Goal: Information Seeking & Learning: Learn about a topic

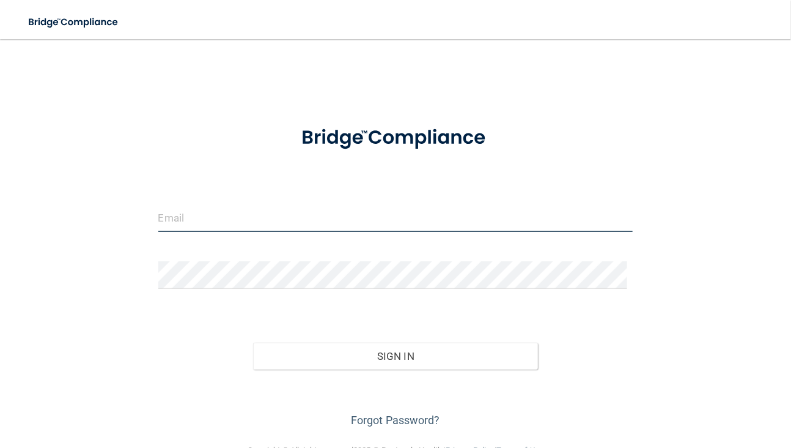
click at [232, 220] on input "email" at bounding box center [395, 218] width 475 height 28
type input "[EMAIL_ADDRESS][DOMAIN_NAME]"
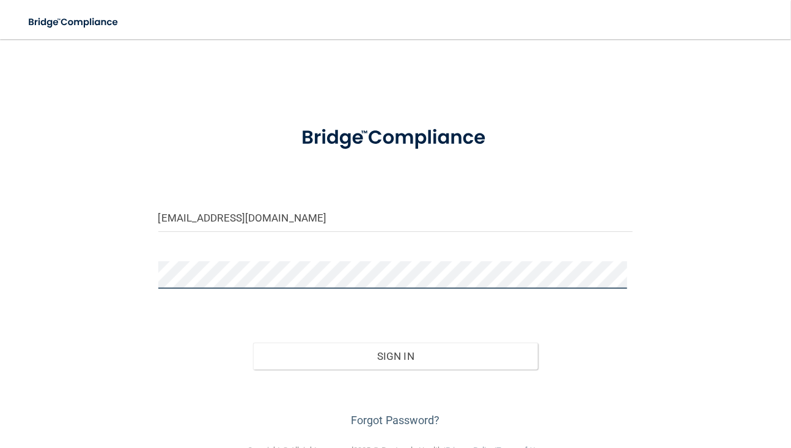
click at [253, 342] on button "Sign In" at bounding box center [395, 355] width 285 height 27
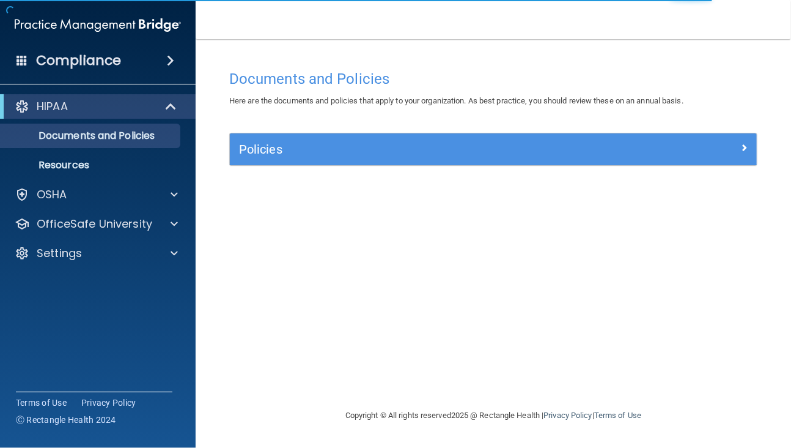
click at [80, 210] on div "HIPAA Documents and Policies Report an Incident Business Associates Emergency P…" at bounding box center [98, 182] width 196 height 186
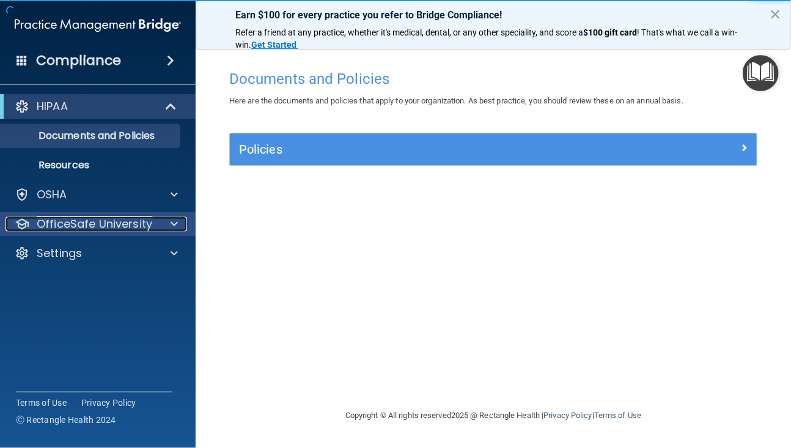
click at [80, 221] on p "OfficeSafe University" at bounding box center [95, 223] width 116 height 15
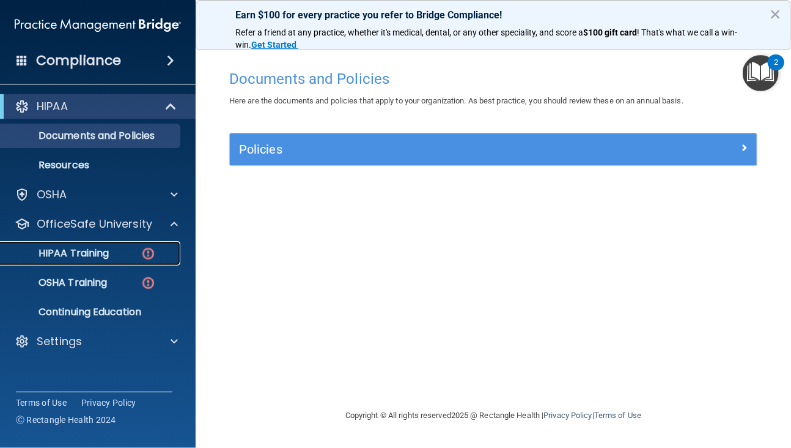
click at [92, 251] on p "HIPAA Training" at bounding box center [58, 253] width 101 height 12
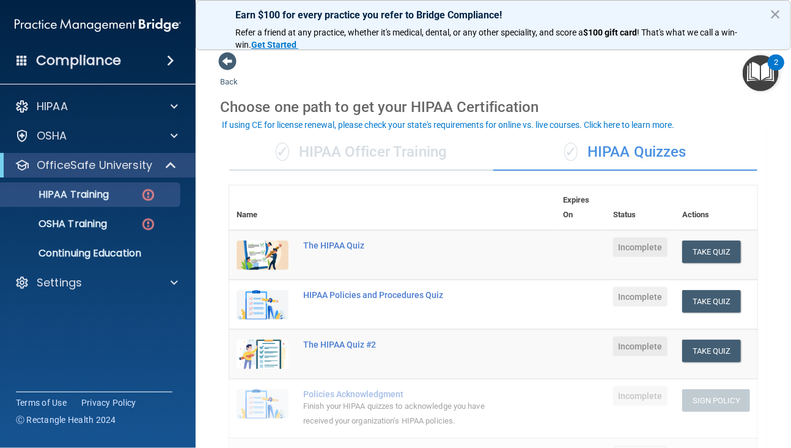
click at [429, 157] on div "✓ HIPAA Officer Training" at bounding box center [361, 152] width 264 height 37
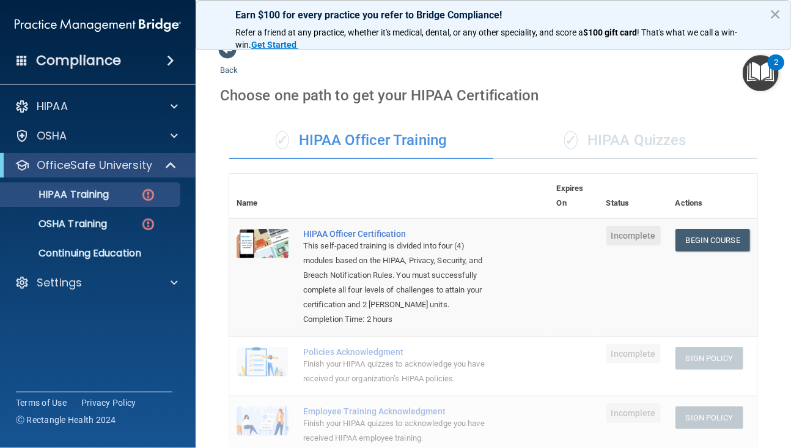
scroll to position [9, 0]
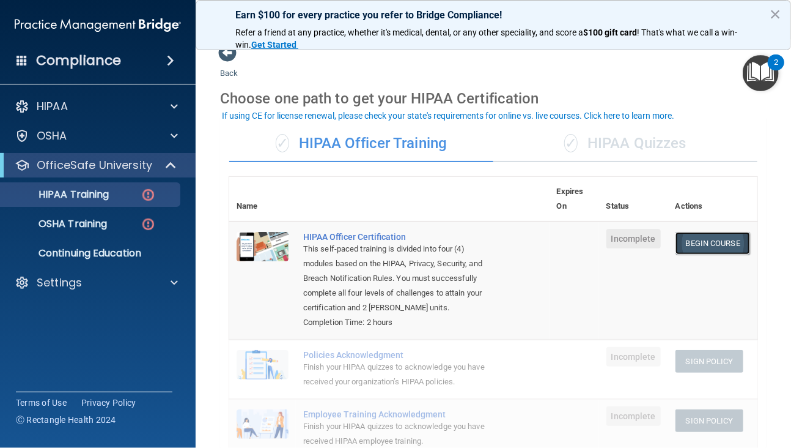
click at [693, 241] on link "Begin Course" at bounding box center [713, 243] width 75 height 23
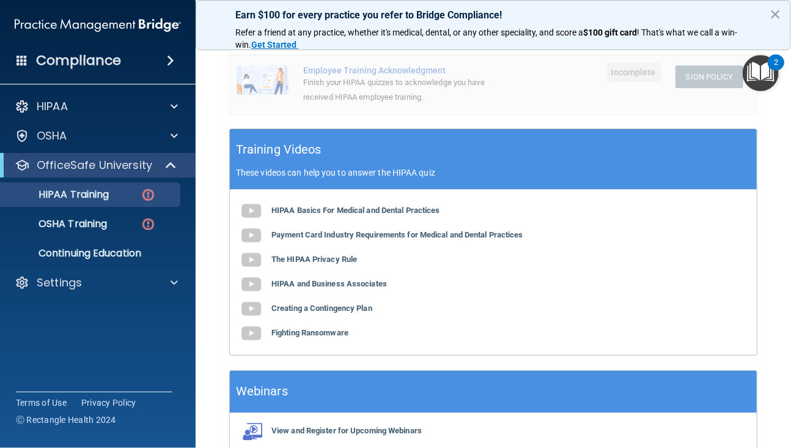
scroll to position [427, 0]
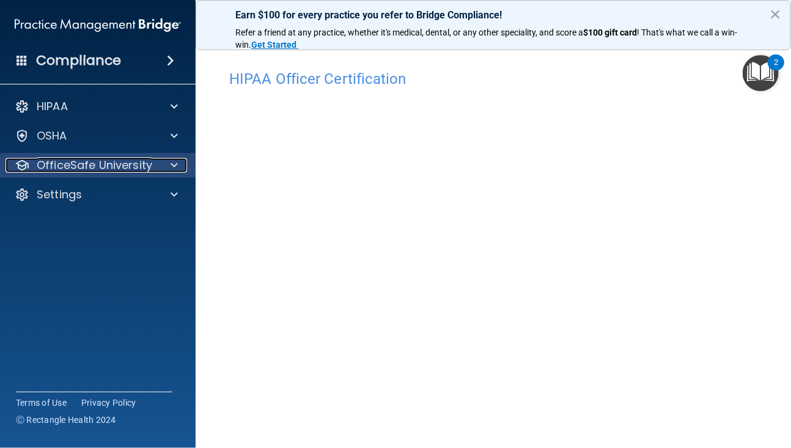
click at [175, 168] on span at bounding box center [174, 165] width 7 height 15
